Goal: Information Seeking & Learning: Learn about a topic

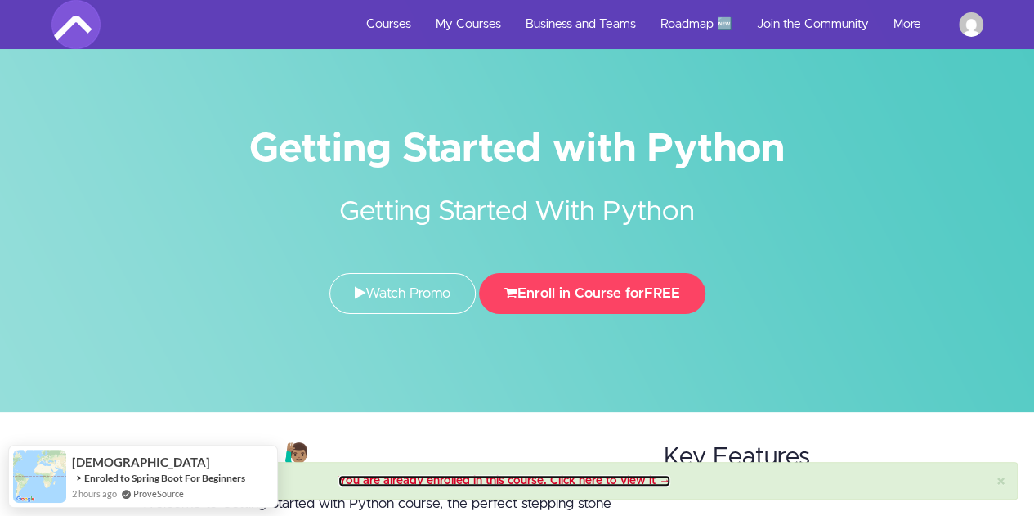
click at [488, 479] on link "You are already enrolled in this course. Click here to view it →" at bounding box center [504, 480] width 332 height 11
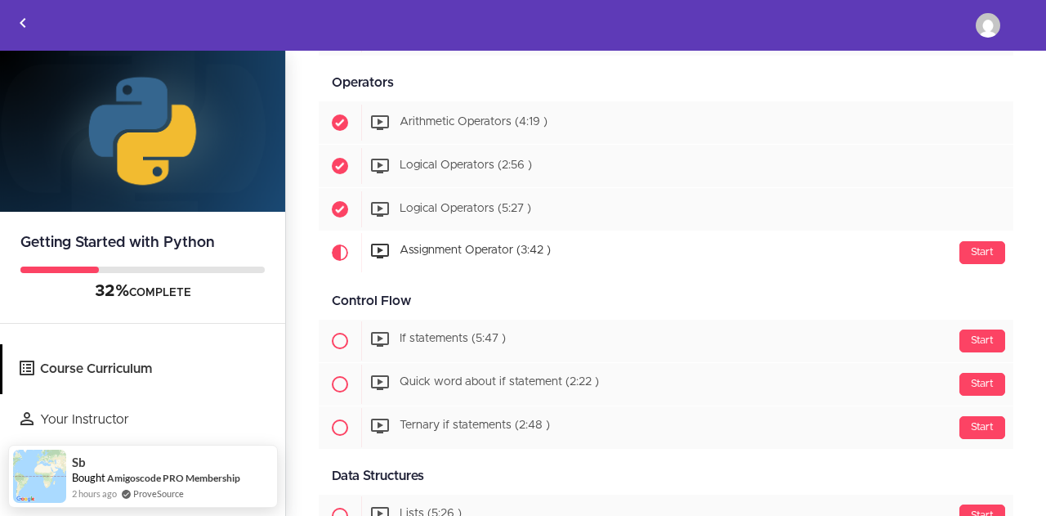
scroll to position [755, 0]
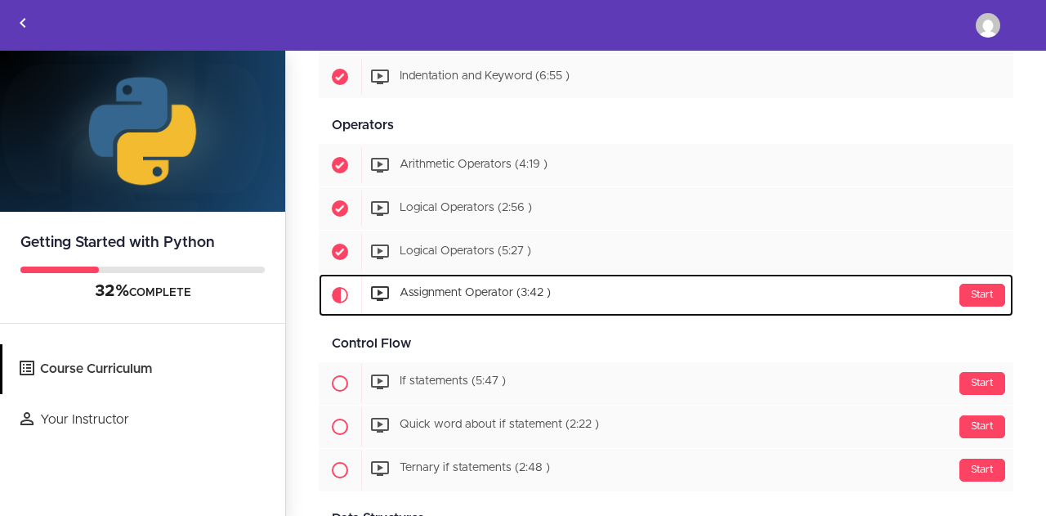
click at [506, 298] on div "Start Assignment Operator (3:42 )" at bounding box center [687, 294] width 652 height 39
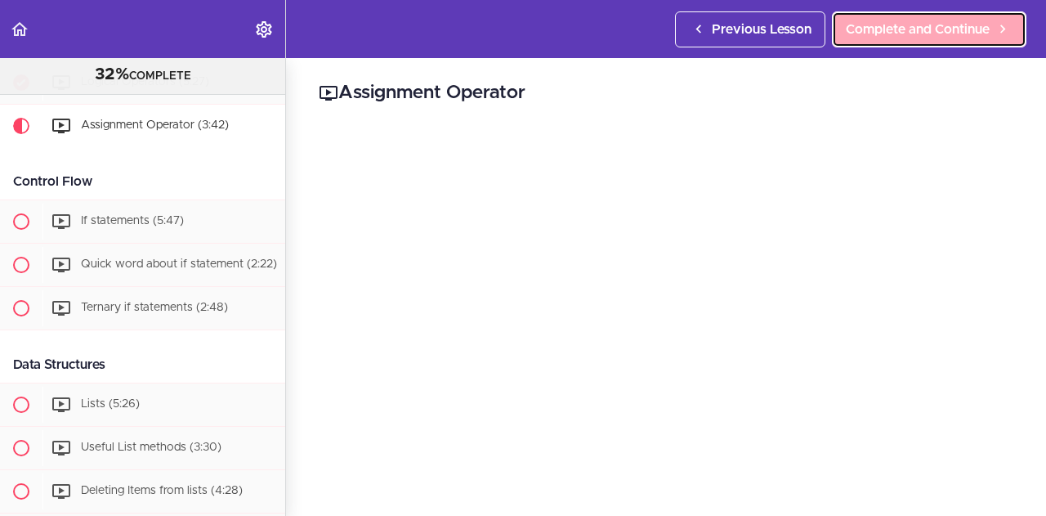
click at [860, 34] on span "Complete and Continue" at bounding box center [918, 30] width 144 height 20
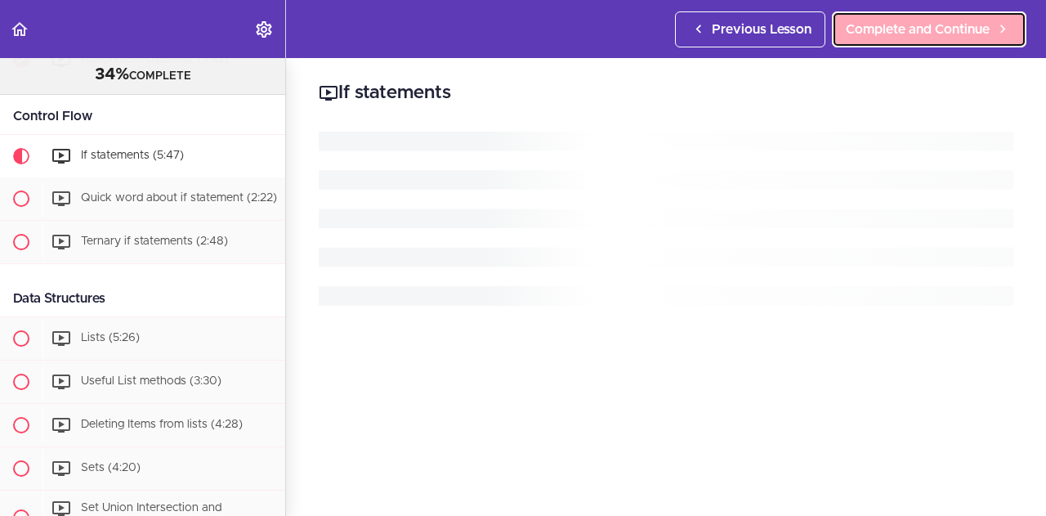
scroll to position [989, 0]
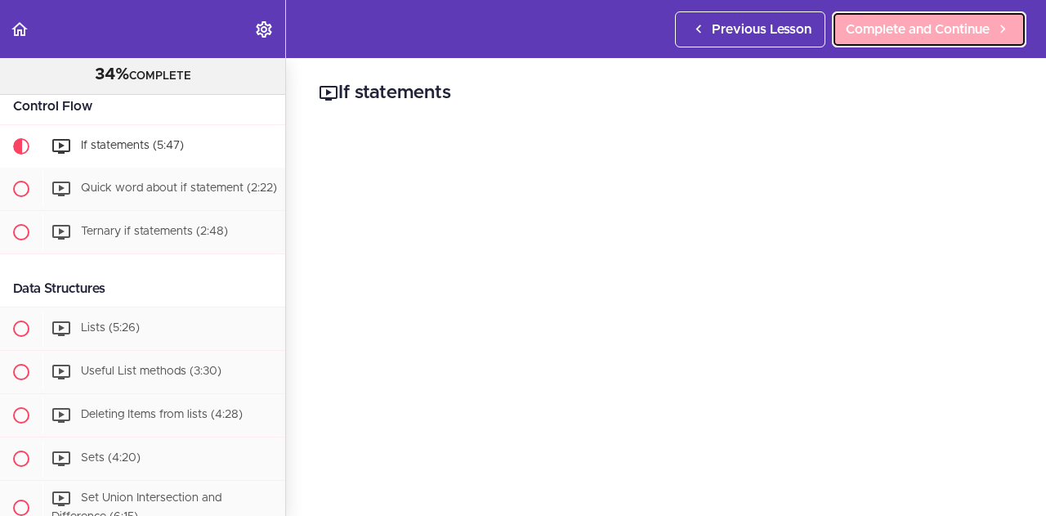
click at [929, 25] on span "Complete and Continue" at bounding box center [918, 30] width 144 height 20
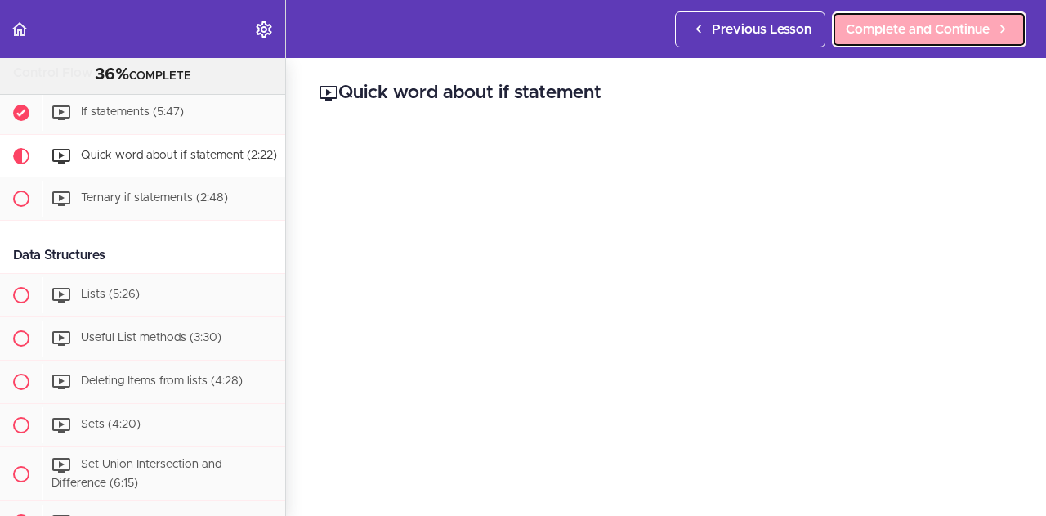
scroll to position [1032, 0]
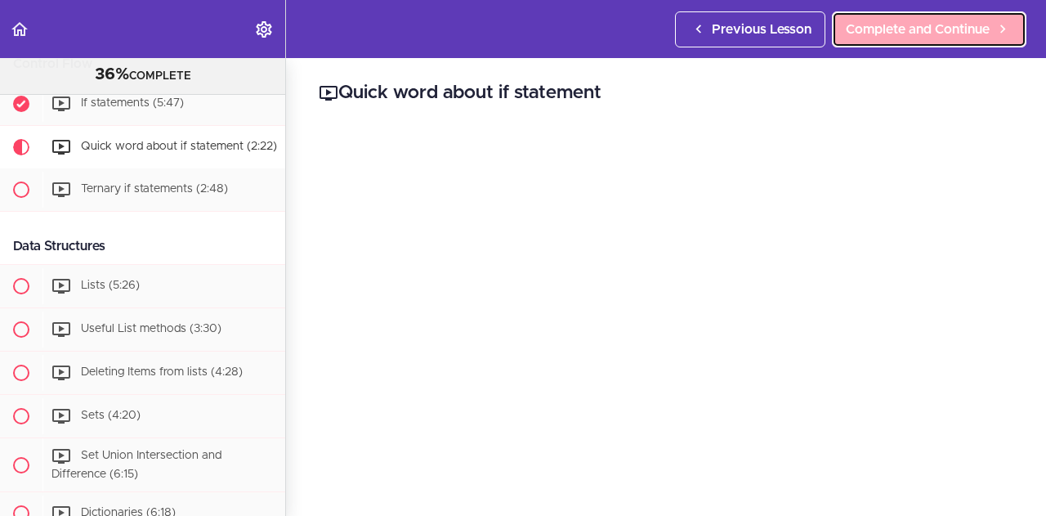
click at [933, 31] on span "Complete and Continue" at bounding box center [918, 30] width 144 height 20
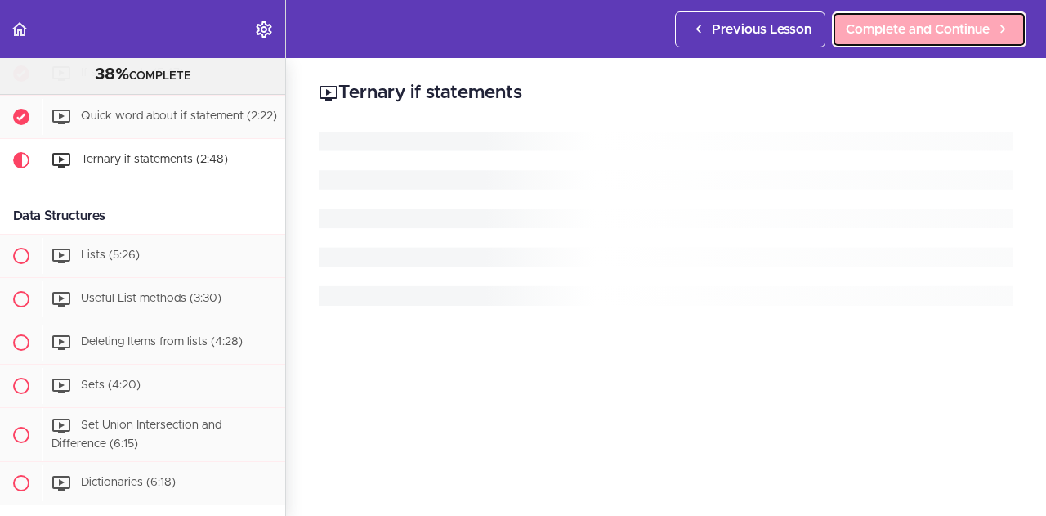
scroll to position [1086, 0]
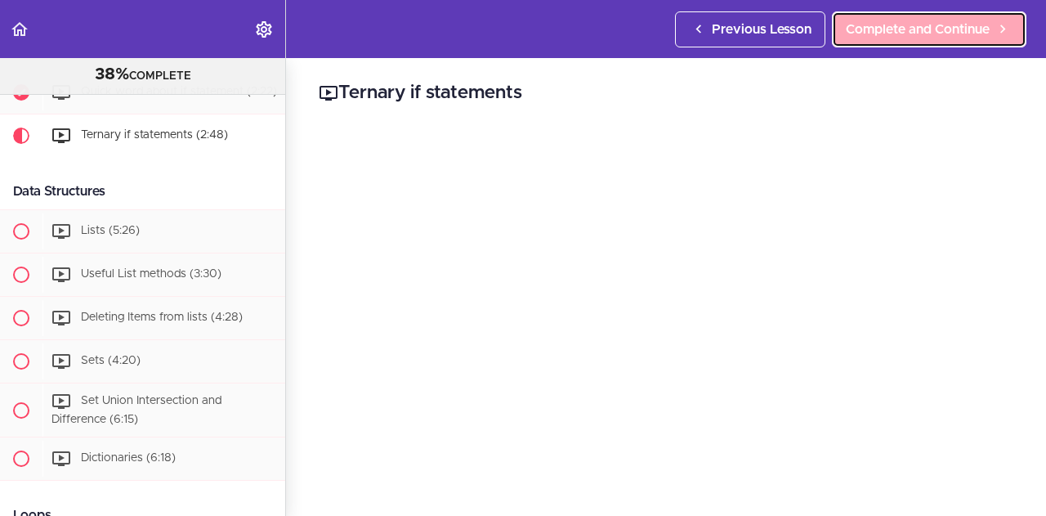
click at [889, 30] on span "Complete and Continue" at bounding box center [918, 30] width 144 height 20
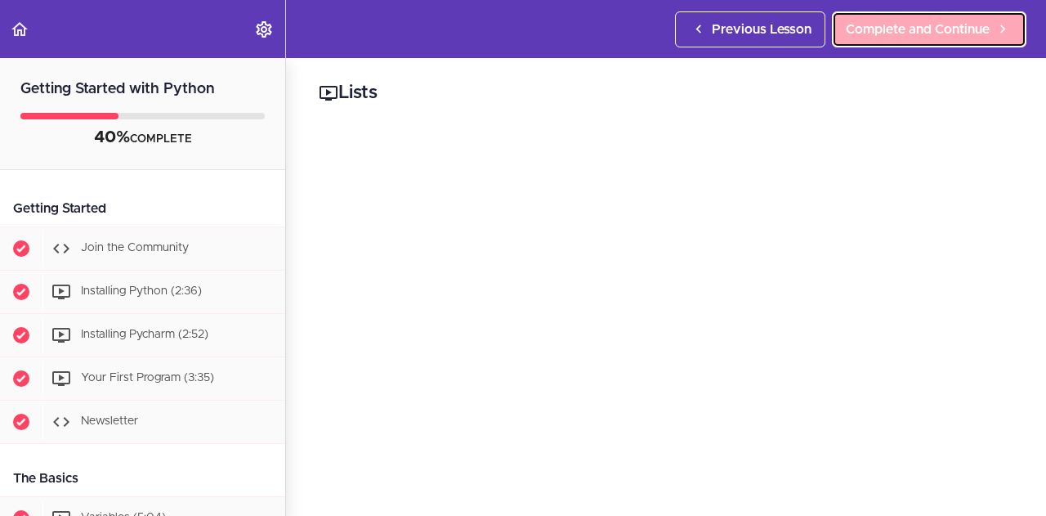
click at [956, 17] on link "Complete and Continue" at bounding box center [929, 29] width 195 height 36
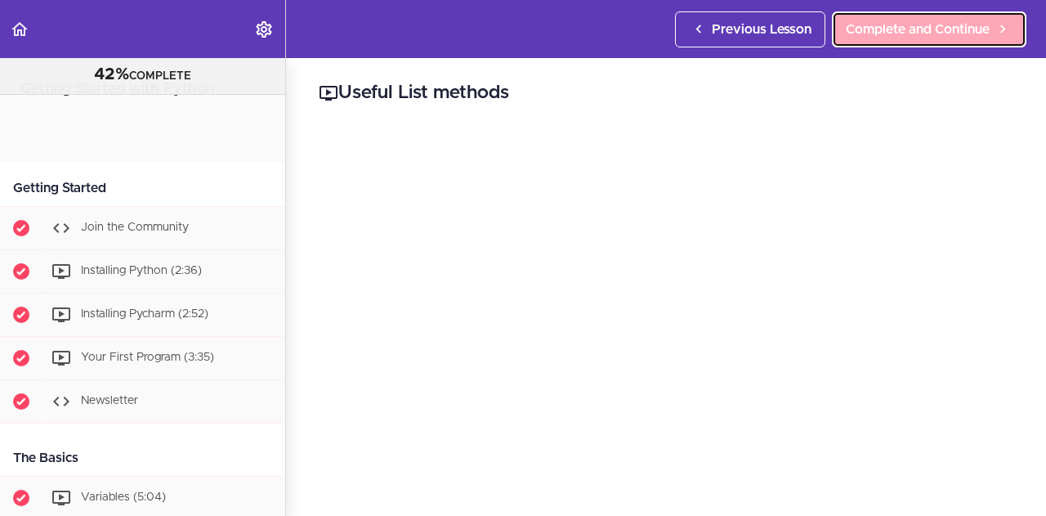
scroll to position [1245, 0]
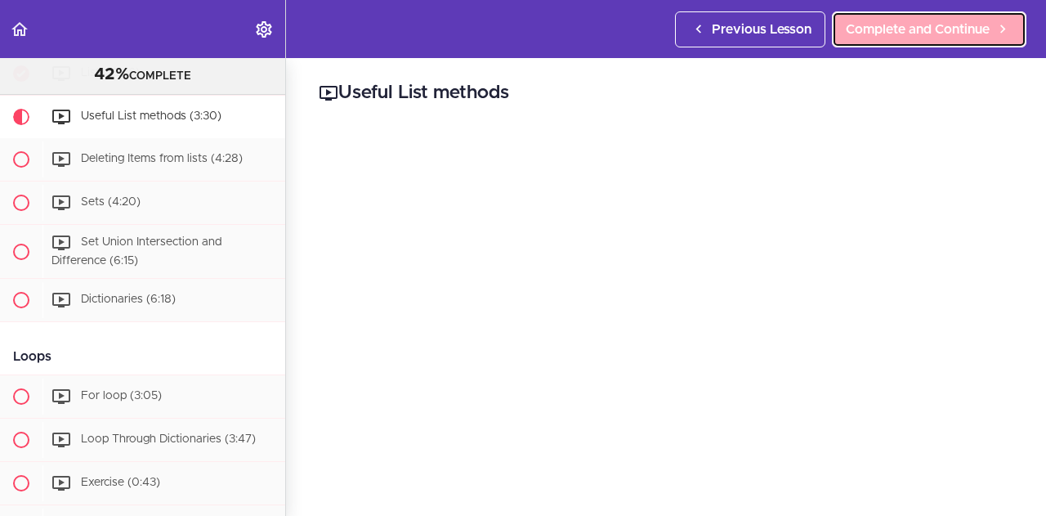
click at [915, 37] on span "Complete and Continue" at bounding box center [918, 30] width 144 height 20
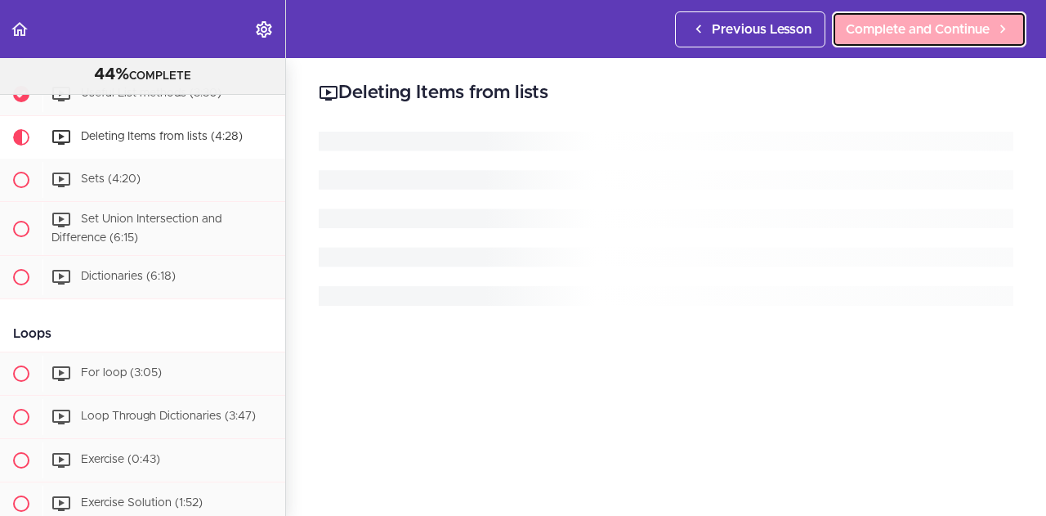
scroll to position [1268, 0]
click at [979, 14] on link "Complete and Continue" at bounding box center [929, 29] width 195 height 36
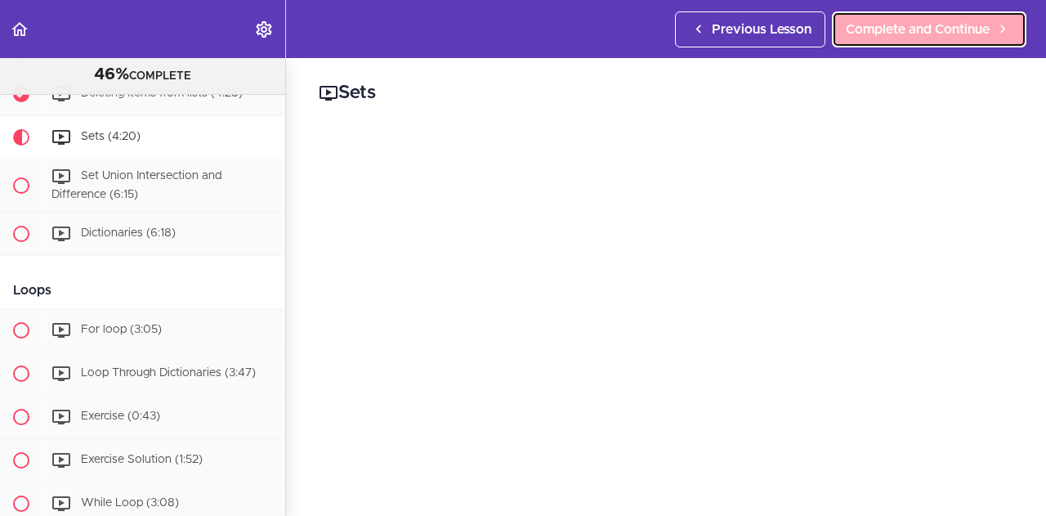
scroll to position [1311, 0]
click at [883, 37] on span "Complete and Continue" at bounding box center [918, 30] width 144 height 20
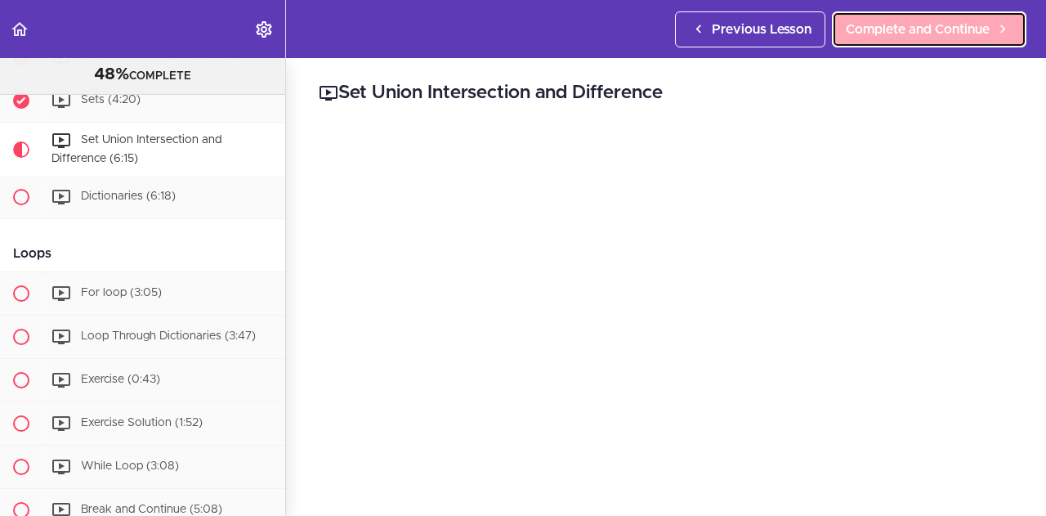
scroll to position [1354, 0]
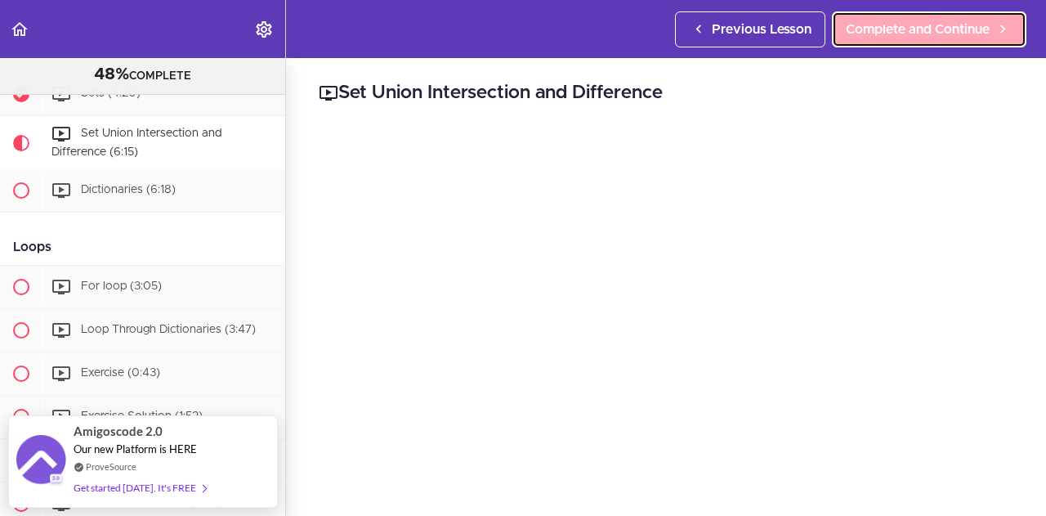
click at [894, 34] on span "Complete and Continue" at bounding box center [918, 30] width 144 height 20
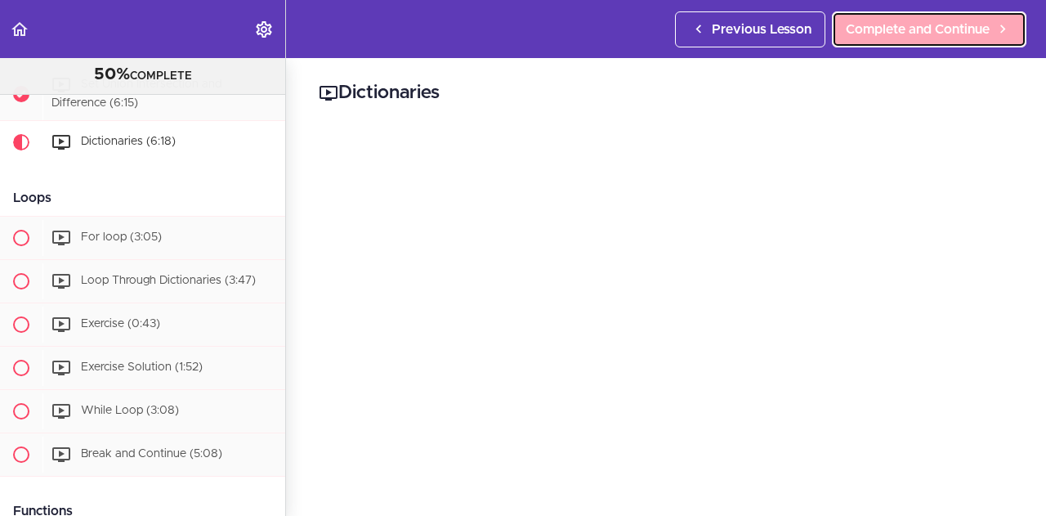
scroll to position [1408, 0]
